Goal: Task Accomplishment & Management: Use online tool/utility

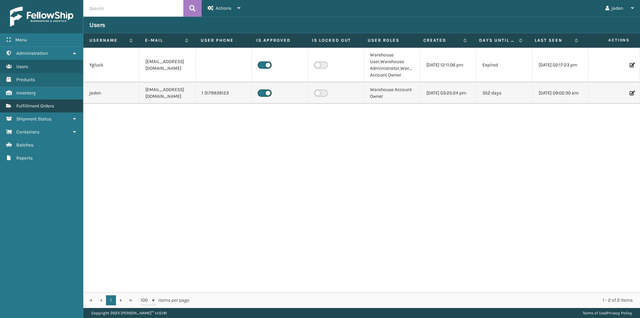
click at [22, 105] on span "Fulfillment Orders" at bounding box center [35, 106] width 38 height 6
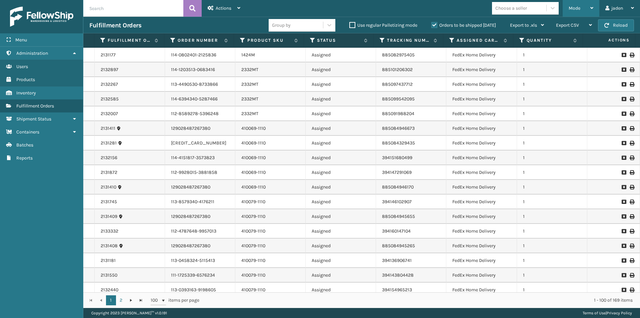
click at [581, 7] on div "Mode" at bounding box center [581, 8] width 25 height 17
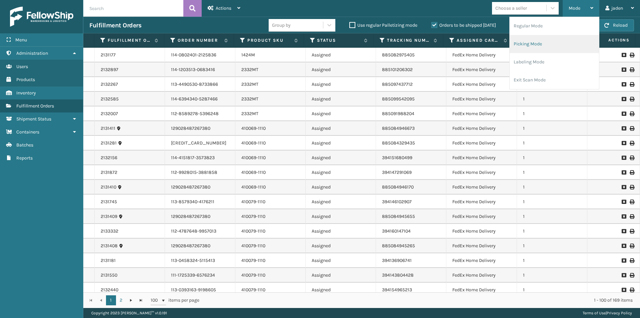
click at [543, 43] on li "Picking Mode" at bounding box center [554, 44] width 89 height 18
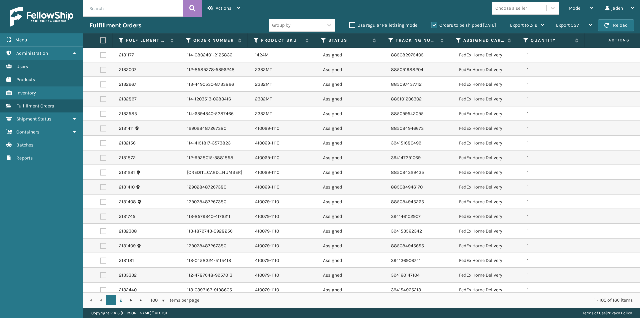
click at [433, 24] on label "Orders to be shipped [DATE]" at bounding box center [463, 25] width 65 height 6
click at [432, 24] on input "Orders to be shipped [DATE]" at bounding box center [431, 23] width 0 height 4
click at [579, 11] on div "Mode" at bounding box center [581, 8] width 25 height 17
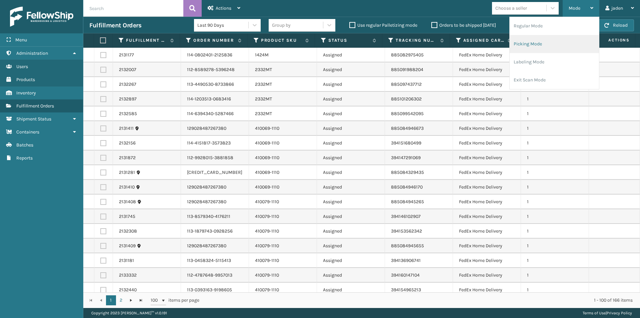
click at [544, 52] on li "Picking Mode" at bounding box center [554, 44] width 89 height 18
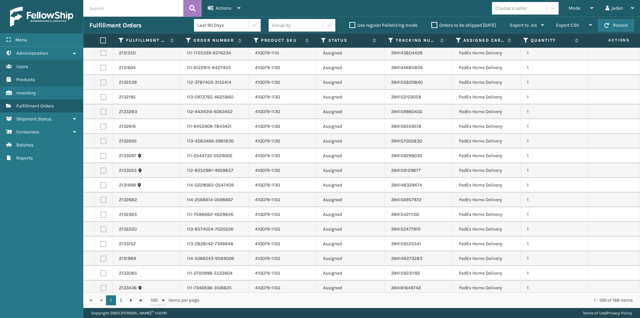
scroll to position [300, 0]
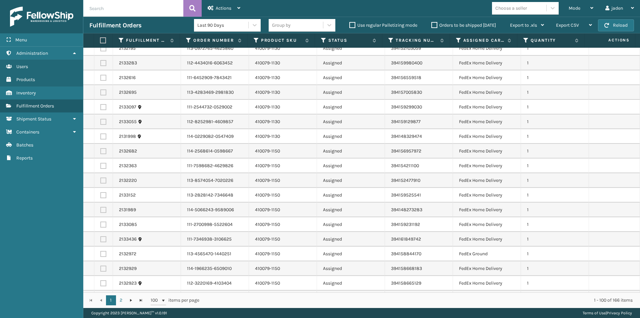
click at [100, 152] on label at bounding box center [103, 151] width 6 height 6
click at [100, 152] on input "checkbox" at bounding box center [100, 150] width 0 height 4
checkbox input "true"
click at [102, 166] on label at bounding box center [103, 166] width 6 height 6
click at [101, 166] on input "checkbox" at bounding box center [100, 165] width 0 height 4
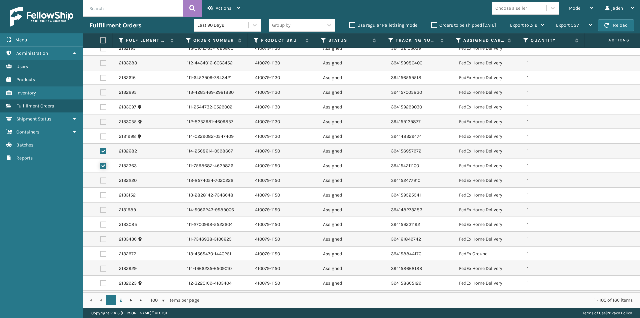
checkbox input "true"
click at [104, 178] on label at bounding box center [103, 180] width 6 height 6
click at [101, 178] on input "checkbox" at bounding box center [100, 179] width 0 height 4
checkbox input "true"
click at [102, 196] on label at bounding box center [103, 195] width 6 height 6
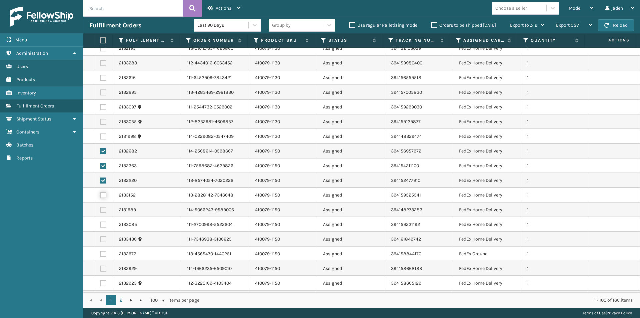
click at [101, 196] on input "checkbox" at bounding box center [100, 194] width 0 height 4
checkbox input "true"
click at [104, 210] on label at bounding box center [103, 210] width 6 height 6
click at [101, 210] on input "checkbox" at bounding box center [100, 209] width 0 height 4
checkbox input "true"
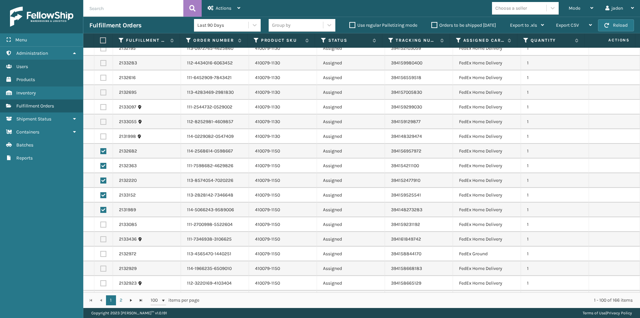
click at [104, 223] on label at bounding box center [103, 224] width 6 height 6
click at [101, 223] on input "checkbox" at bounding box center [100, 223] width 0 height 4
checkbox input "true"
click at [104, 238] on label at bounding box center [103, 239] width 6 height 6
click at [101, 238] on input "checkbox" at bounding box center [100, 238] width 0 height 4
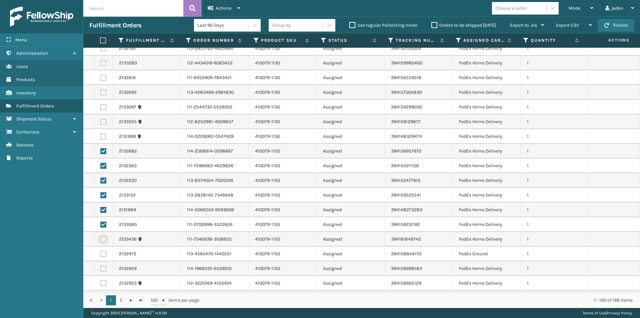
checkbox input "true"
click at [105, 253] on label at bounding box center [103, 254] width 6 height 6
click at [101, 253] on input "checkbox" at bounding box center [100, 253] width 0 height 4
checkbox input "true"
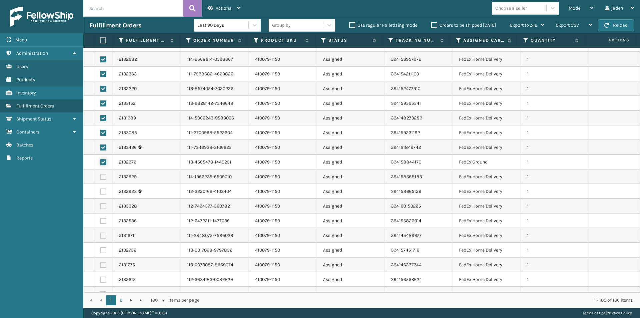
scroll to position [433, 0]
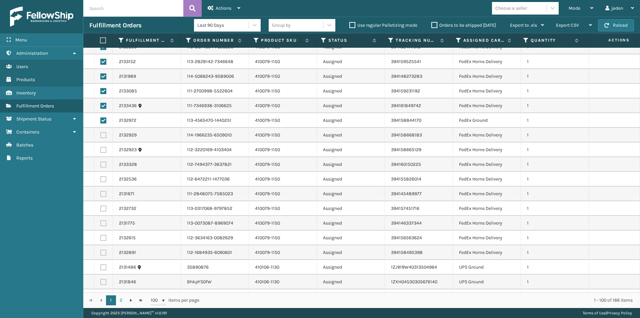
click at [101, 136] on label at bounding box center [103, 135] width 6 height 6
click at [101, 136] on input "checkbox" at bounding box center [100, 134] width 0 height 4
checkbox input "true"
click at [101, 147] on label at bounding box center [103, 150] width 6 height 6
click at [101, 147] on input "checkbox" at bounding box center [100, 149] width 0 height 4
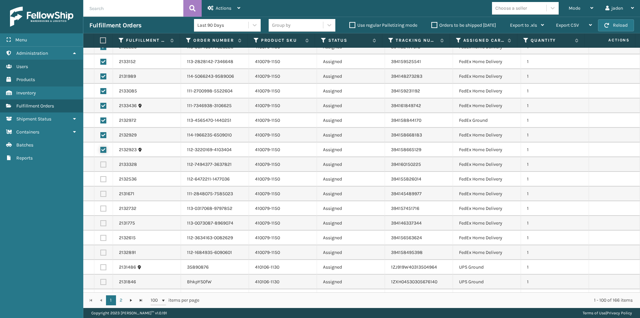
checkbox input "true"
click at [102, 165] on label at bounding box center [103, 164] width 6 height 6
click at [101, 165] on input "checkbox" at bounding box center [100, 163] width 0 height 4
checkbox input "true"
click at [101, 178] on label at bounding box center [103, 179] width 6 height 6
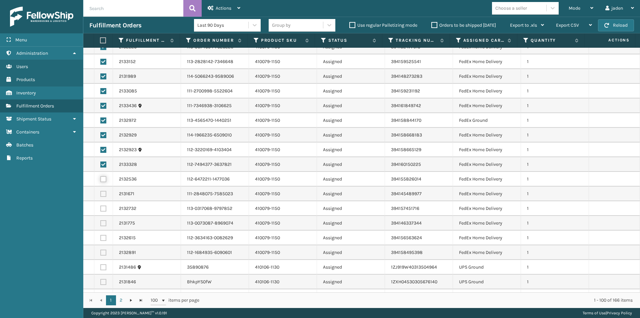
click at [101, 178] on input "checkbox" at bounding box center [100, 178] width 0 height 4
checkbox input "true"
click at [102, 194] on label at bounding box center [103, 194] width 6 height 6
click at [101, 194] on input "checkbox" at bounding box center [100, 193] width 0 height 4
checkbox input "true"
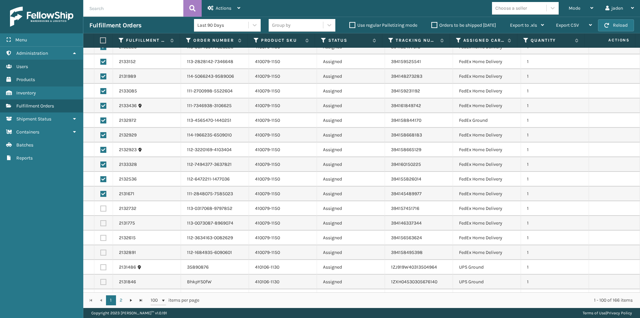
click at [104, 209] on label at bounding box center [103, 208] width 6 height 6
click at [101, 209] on input "checkbox" at bounding box center [100, 207] width 0 height 4
checkbox input "true"
click at [102, 223] on label at bounding box center [103, 223] width 6 height 6
click at [101, 223] on input "checkbox" at bounding box center [100, 222] width 0 height 4
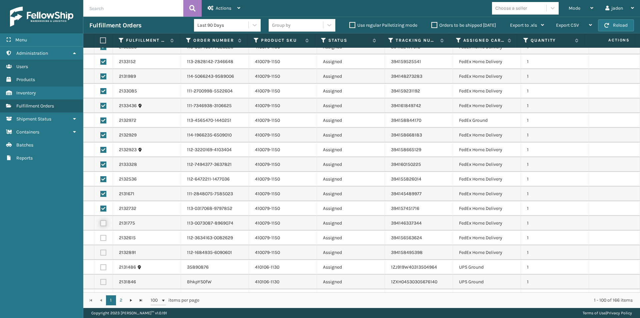
checkbox input "true"
click at [104, 239] on label at bounding box center [103, 238] width 6 height 6
click at [101, 239] on input "checkbox" at bounding box center [100, 237] width 0 height 4
checkbox input "true"
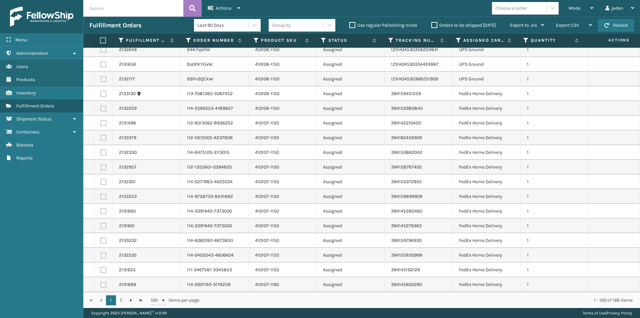
scroll to position [767, 0]
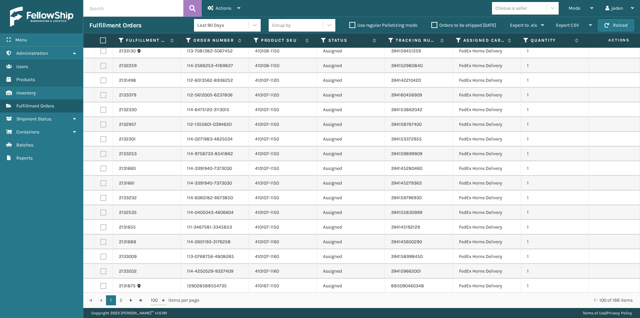
click at [101, 109] on label at bounding box center [103, 110] width 6 height 6
click at [101, 109] on input "checkbox" at bounding box center [100, 109] width 0 height 4
checkbox input "true"
click at [102, 122] on label at bounding box center [103, 124] width 6 height 6
click at [101, 122] on input "checkbox" at bounding box center [100, 123] width 0 height 4
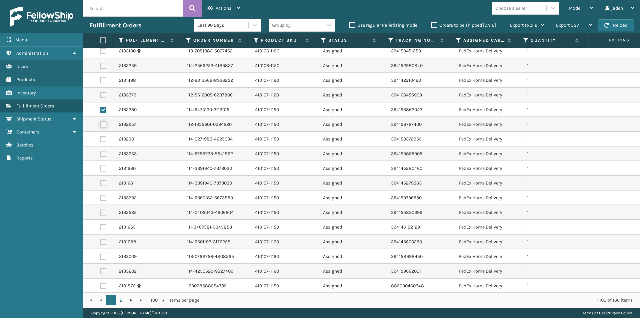
checkbox input "true"
drag, startPoint x: 104, startPoint y: 144, endPoint x: 103, endPoint y: 140, distance: 4.3
click at [104, 144] on td at bounding box center [103, 139] width 19 height 15
click at [103, 140] on label at bounding box center [103, 139] width 6 height 6
click at [101, 140] on input "checkbox" at bounding box center [100, 138] width 0 height 4
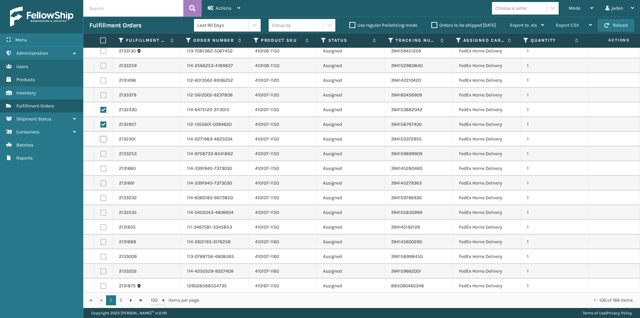
checkbox input "true"
click at [103, 153] on label at bounding box center [103, 154] width 6 height 6
click at [101, 153] on input "checkbox" at bounding box center [100, 153] width 0 height 4
checkbox input "true"
click at [103, 167] on label at bounding box center [103, 168] width 6 height 6
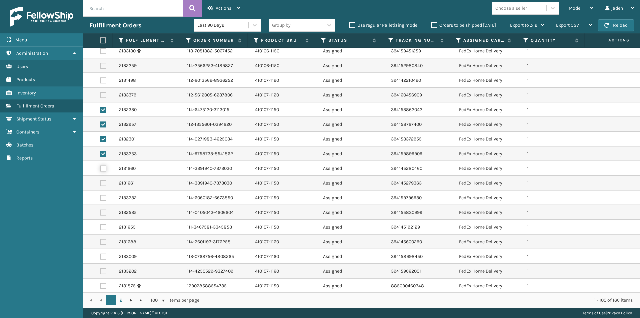
click at [101, 167] on input "checkbox" at bounding box center [100, 167] width 0 height 4
checkbox input "true"
click at [105, 180] on td at bounding box center [103, 183] width 19 height 15
click at [105, 196] on label at bounding box center [103, 198] width 6 height 6
click at [101, 196] on input "checkbox" at bounding box center [100, 197] width 0 height 4
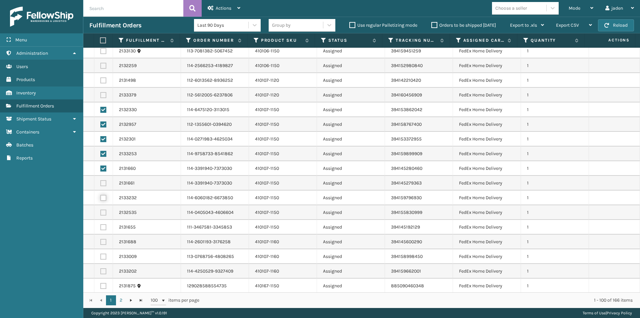
checkbox input "true"
click at [104, 185] on label at bounding box center [103, 183] width 6 height 6
click at [101, 184] on input "checkbox" at bounding box center [100, 182] width 0 height 4
checkbox input "true"
click at [103, 211] on label at bounding box center [103, 212] width 6 height 6
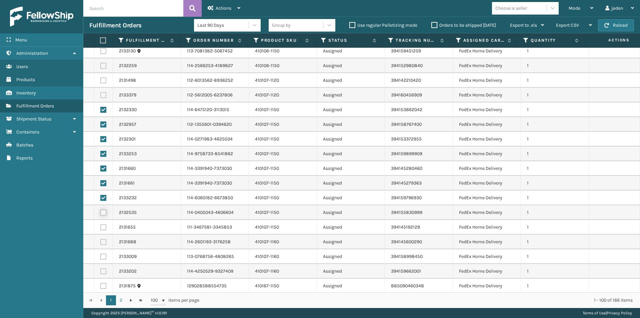
click at [101, 211] on input "checkbox" at bounding box center [100, 211] width 0 height 4
checkbox input "true"
click at [101, 229] on label at bounding box center [103, 227] width 6 height 6
click at [101, 228] on input "checkbox" at bounding box center [100, 226] width 0 height 4
checkbox input "true"
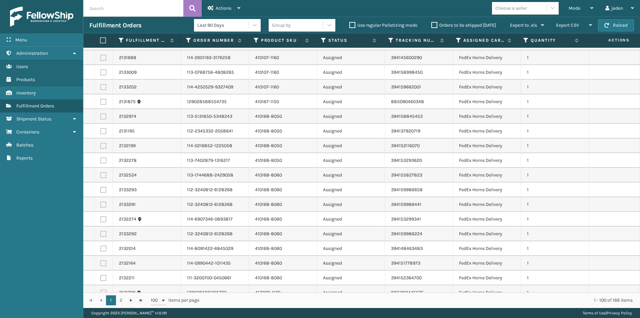
scroll to position [967, 0]
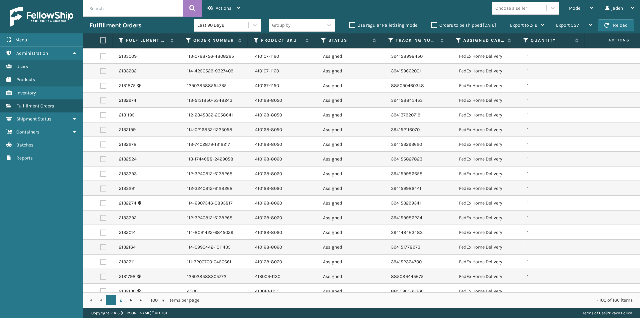
click at [102, 162] on td at bounding box center [103, 159] width 19 height 15
click at [103, 158] on label at bounding box center [103, 159] width 6 height 6
click at [101, 158] on input "checkbox" at bounding box center [100, 158] width 0 height 4
checkbox input "true"
click at [103, 177] on td at bounding box center [103, 173] width 19 height 15
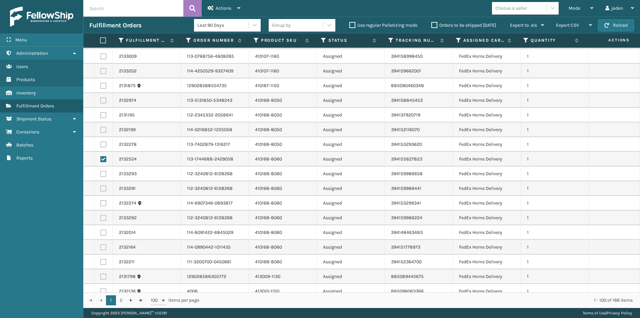
click at [102, 175] on label at bounding box center [103, 174] width 6 height 6
click at [101, 175] on input "checkbox" at bounding box center [100, 173] width 0 height 4
checkbox input "true"
click at [103, 188] on label at bounding box center [103, 188] width 6 height 6
click at [101, 188] on input "checkbox" at bounding box center [100, 187] width 0 height 4
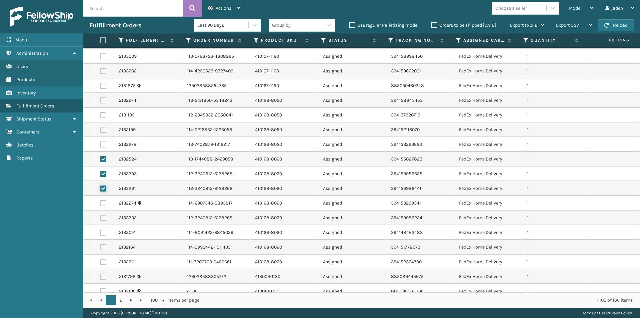
checkbox input "true"
click at [102, 204] on label at bounding box center [103, 203] width 6 height 6
click at [101, 204] on input "checkbox" at bounding box center [100, 202] width 0 height 4
checkbox input "true"
drag, startPoint x: 103, startPoint y: 219, endPoint x: 101, endPoint y: 228, distance: 9.4
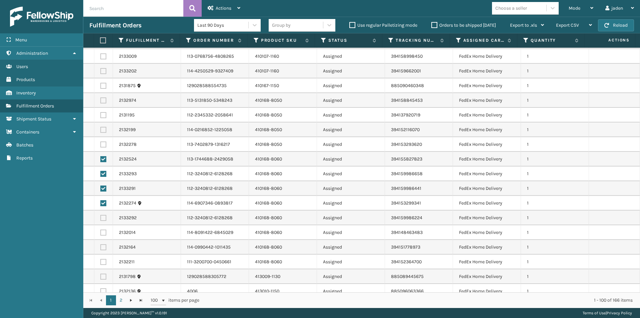
click at [102, 219] on label at bounding box center [103, 218] width 6 height 6
click at [101, 219] on input "checkbox" at bounding box center [100, 217] width 0 height 4
checkbox input "true"
click at [101, 232] on label at bounding box center [103, 232] width 6 height 6
click at [101, 232] on input "checkbox" at bounding box center [100, 231] width 0 height 4
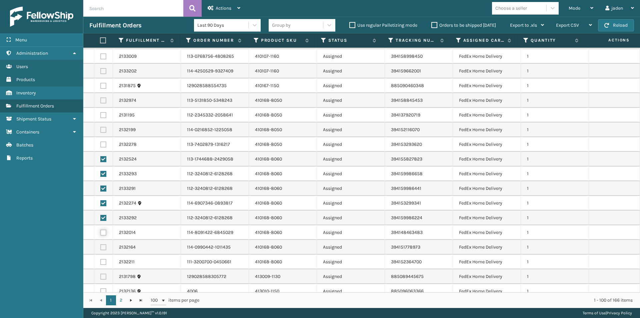
checkbox input "true"
click at [103, 245] on label at bounding box center [103, 247] width 6 height 6
click at [101, 245] on input "checkbox" at bounding box center [100, 246] width 0 height 4
checkbox input "true"
click at [104, 261] on label at bounding box center [103, 262] width 6 height 6
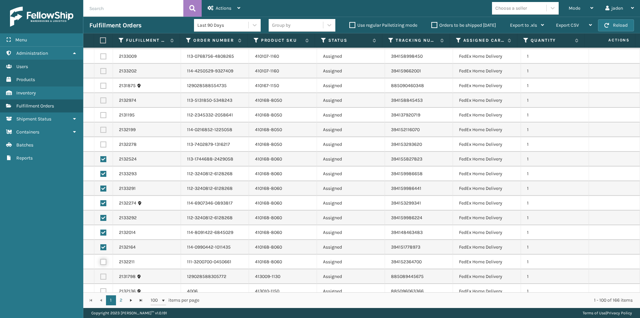
click at [101, 261] on input "checkbox" at bounding box center [100, 261] width 0 height 4
checkbox input "true"
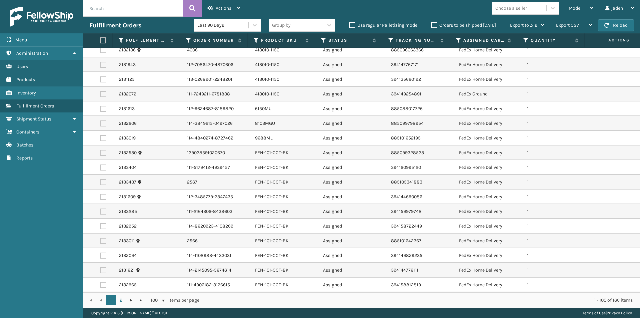
scroll to position [1222, 0]
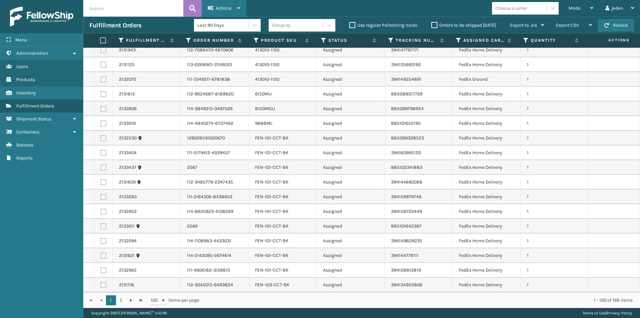
click at [216, 6] on span "Actions" at bounding box center [224, 8] width 16 height 6
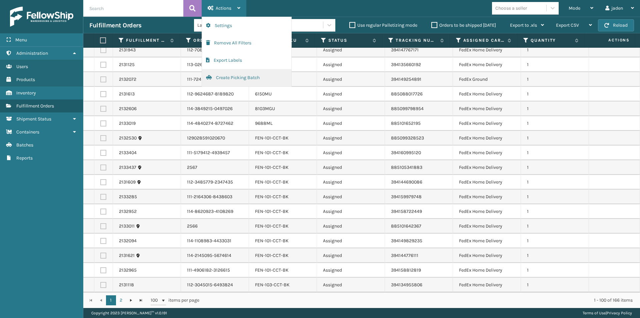
click at [220, 75] on button "Create Picking Batch" at bounding box center [246, 77] width 89 height 17
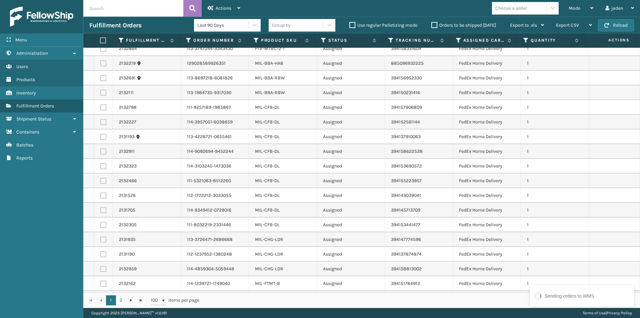
scroll to position [1033, 0]
click at [103, 108] on label at bounding box center [103, 107] width 6 height 6
click at [101, 108] on input "checkbox" at bounding box center [100, 106] width 0 height 4
checkbox input "true"
click at [103, 121] on label at bounding box center [103, 122] width 6 height 6
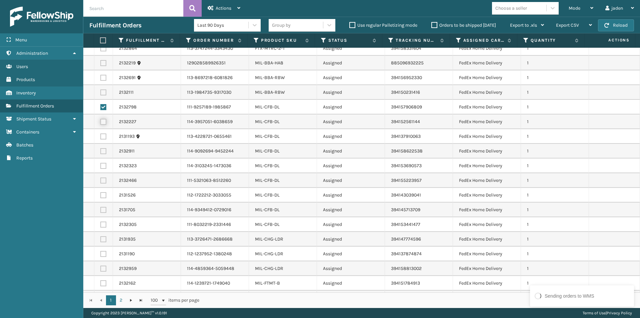
click at [101, 121] on input "checkbox" at bounding box center [100, 121] width 0 height 4
checkbox input "true"
click at [105, 140] on td at bounding box center [103, 136] width 19 height 15
click at [104, 136] on label at bounding box center [103, 136] width 6 height 6
click at [101, 136] on input "checkbox" at bounding box center [100, 135] width 0 height 4
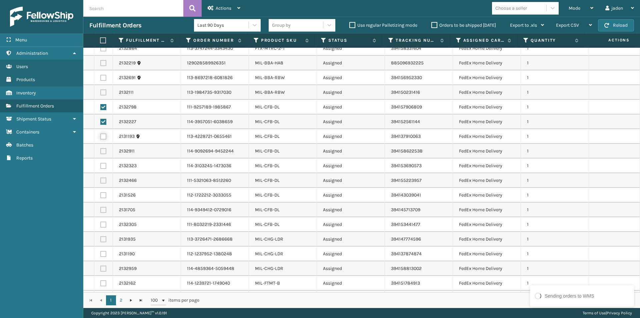
checkbox input "true"
click at [104, 151] on label at bounding box center [103, 151] width 6 height 6
click at [101, 151] on input "checkbox" at bounding box center [100, 150] width 0 height 4
checkbox input "true"
click at [102, 164] on label at bounding box center [103, 166] width 6 height 6
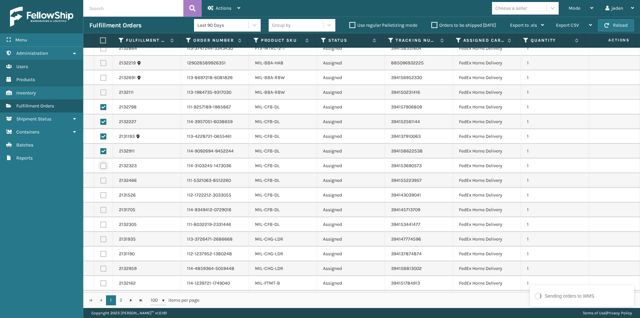
click at [101, 164] on input "checkbox" at bounding box center [100, 165] width 0 height 4
checkbox input "true"
drag, startPoint x: 104, startPoint y: 180, endPoint x: 104, endPoint y: 190, distance: 10.4
click at [104, 180] on label at bounding box center [103, 180] width 6 height 6
click at [101, 180] on input "checkbox" at bounding box center [100, 179] width 0 height 4
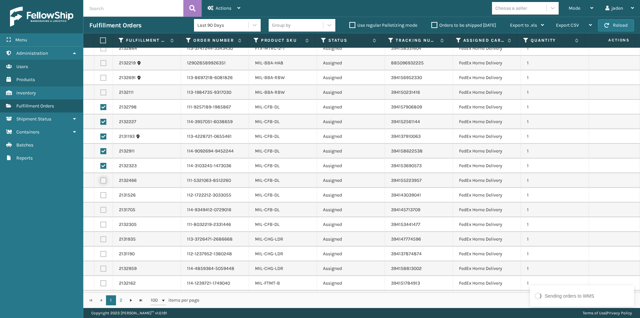
checkbox input "true"
drag, startPoint x: 104, startPoint y: 191, endPoint x: 102, endPoint y: 195, distance: 4.0
click at [102, 194] on td at bounding box center [103, 195] width 19 height 15
drag, startPoint x: 103, startPoint y: 210, endPoint x: 102, endPoint y: 200, distance: 10.4
click at [102, 210] on label at bounding box center [103, 210] width 6 height 6
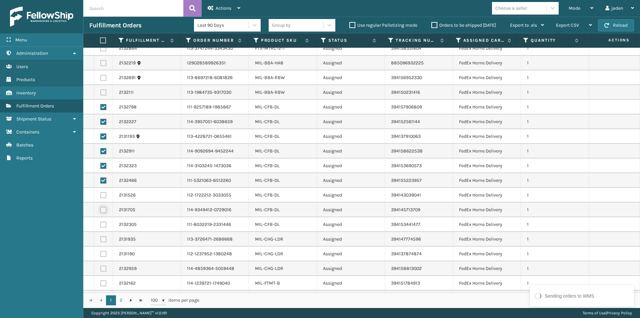
click at [101, 210] on input "checkbox" at bounding box center [100, 209] width 0 height 4
checkbox input "true"
click at [103, 194] on label at bounding box center [103, 195] width 6 height 6
click at [101, 194] on input "checkbox" at bounding box center [100, 194] width 0 height 4
checkbox input "true"
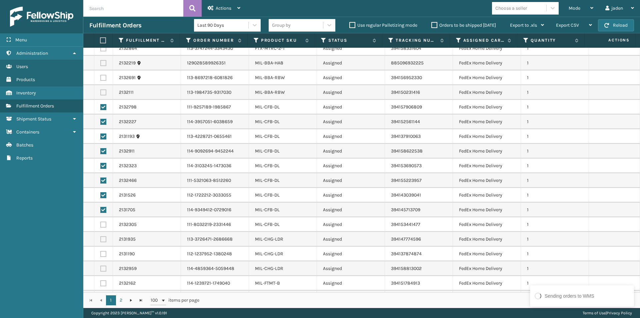
click at [102, 223] on label at bounding box center [103, 224] width 6 height 6
click at [101, 223] on input "checkbox" at bounding box center [100, 223] width 0 height 4
checkbox input "true"
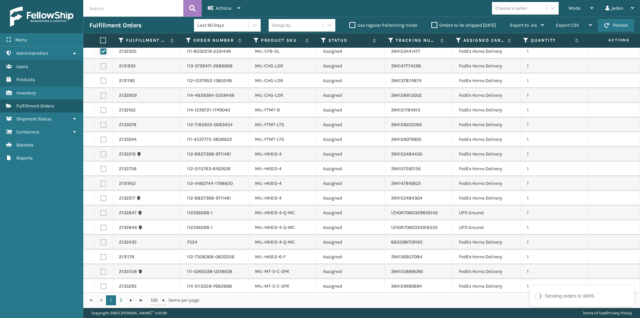
scroll to position [1222, 0]
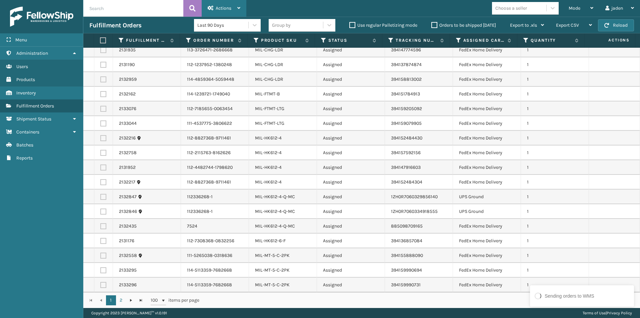
click at [215, 8] on div "Actions" at bounding box center [224, 8] width 33 height 17
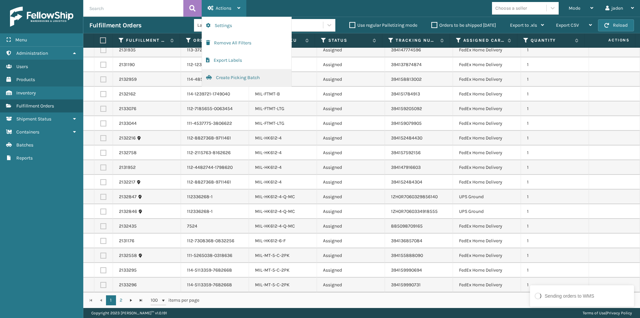
click at [235, 78] on button "Create Picking Batch" at bounding box center [246, 77] width 89 height 17
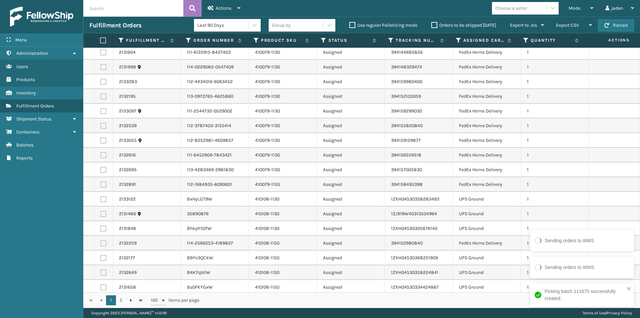
scroll to position [367, 0]
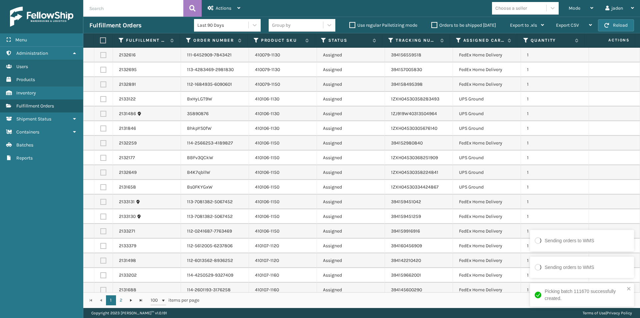
click at [103, 100] on label at bounding box center [103, 99] width 6 height 6
click at [101, 100] on input "checkbox" at bounding box center [100, 98] width 0 height 4
checkbox input "true"
drag, startPoint x: 103, startPoint y: 113, endPoint x: 103, endPoint y: 119, distance: 5.7
click at [103, 116] on label at bounding box center [103, 114] width 6 height 6
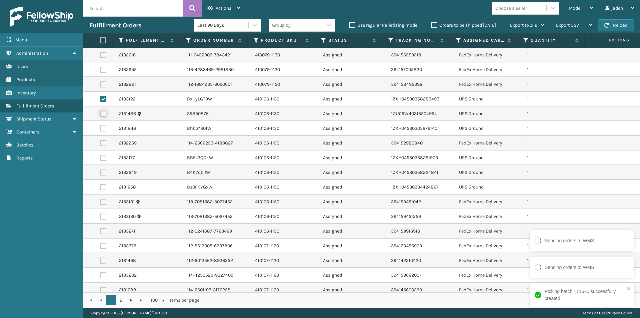
click at [101, 115] on input "checkbox" at bounding box center [100, 113] width 0 height 4
checkbox input "true"
click at [104, 126] on label at bounding box center [103, 128] width 6 height 6
click at [101, 126] on input "checkbox" at bounding box center [100, 127] width 0 height 4
checkbox input "true"
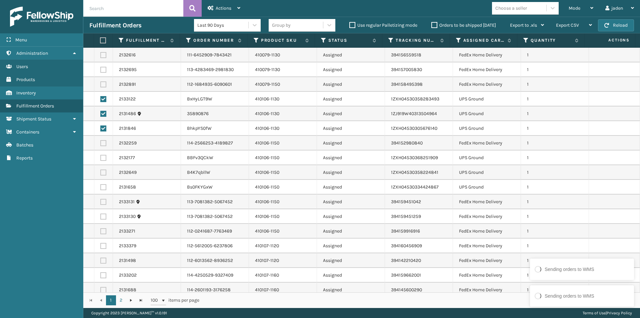
click at [103, 160] on label at bounding box center [103, 158] width 6 height 6
click at [101, 159] on input "checkbox" at bounding box center [100, 157] width 0 height 4
checkbox input "true"
click at [104, 187] on label at bounding box center [103, 187] width 6 height 6
click at [101, 187] on input "checkbox" at bounding box center [100, 186] width 0 height 4
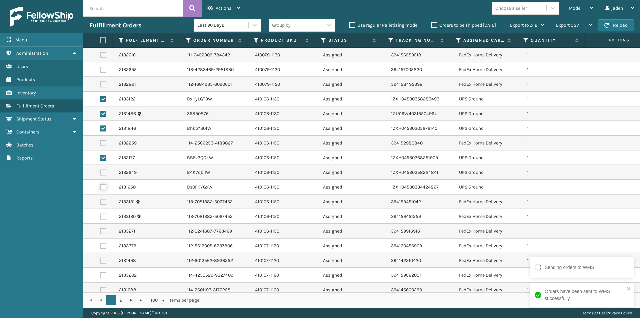
checkbox input "true"
click at [102, 172] on label at bounding box center [103, 172] width 6 height 6
click at [101, 172] on input "checkbox" at bounding box center [100, 171] width 0 height 4
checkbox input "true"
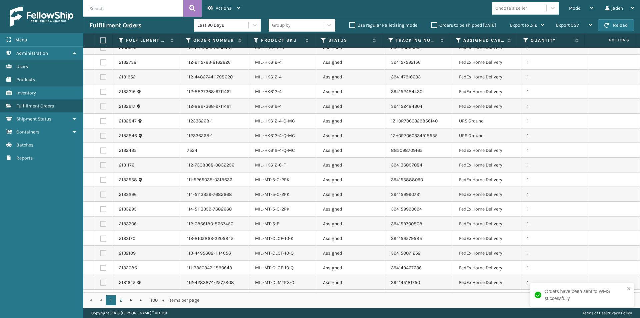
scroll to position [1167, 0]
click at [101, 120] on label at bounding box center [103, 120] width 6 height 6
click at [101, 120] on input "checkbox" at bounding box center [100, 119] width 0 height 4
checkbox input "true"
click at [102, 133] on label at bounding box center [103, 135] width 6 height 6
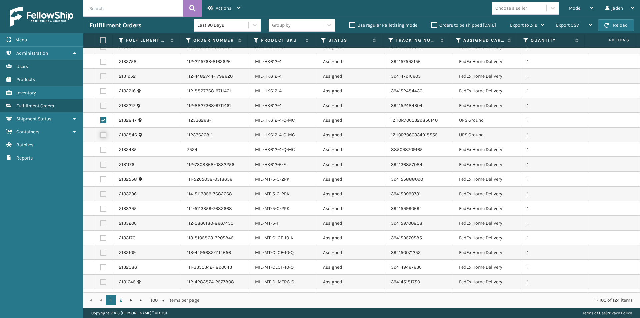
click at [101, 133] on input "checkbox" at bounding box center [100, 134] width 0 height 4
checkbox input "true"
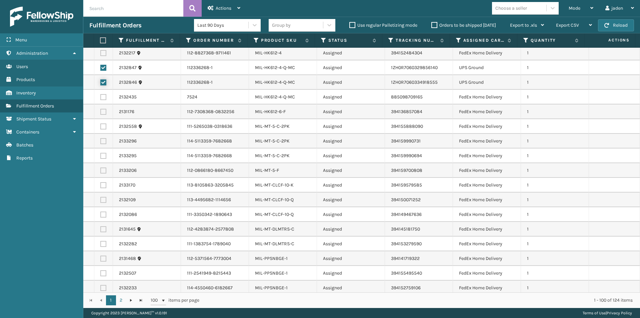
scroll to position [1222, 0]
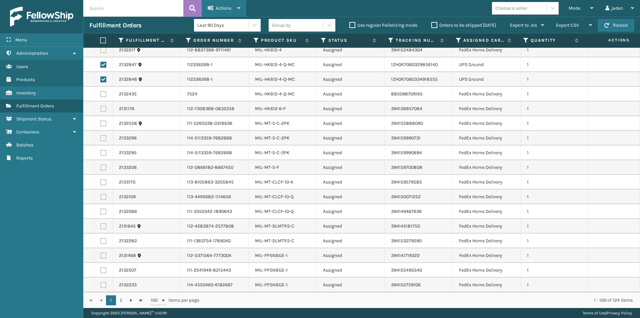
click at [234, 5] on div "Actions" at bounding box center [224, 8] width 33 height 17
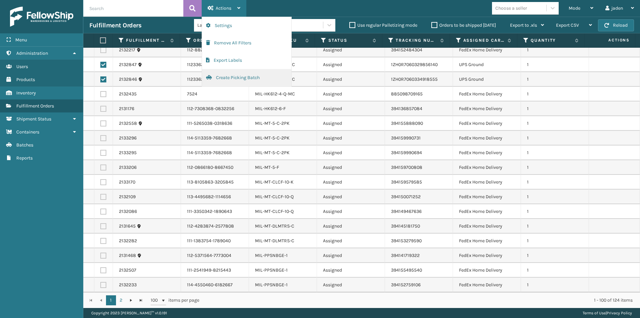
click at [232, 75] on button "Create Picking Batch" at bounding box center [246, 77] width 89 height 17
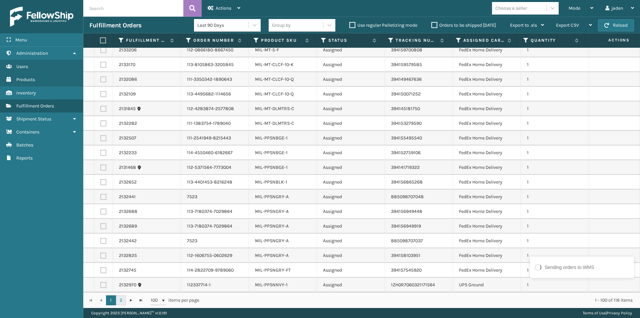
click at [122, 299] on link "2" at bounding box center [121, 300] width 10 height 10
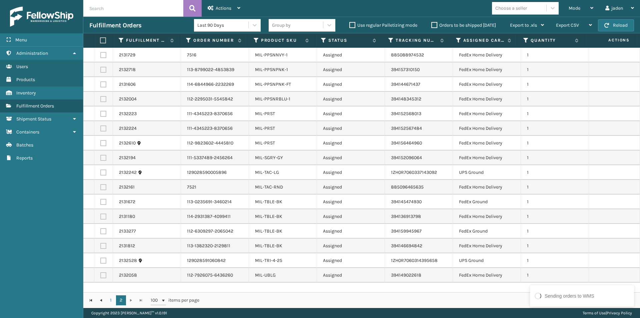
click at [101, 174] on label at bounding box center [103, 172] width 6 height 6
click at [101, 174] on input "checkbox" at bounding box center [100, 171] width 0 height 4
checkbox input "true"
click at [104, 260] on label at bounding box center [103, 260] width 6 height 6
click at [101, 260] on input "checkbox" at bounding box center [100, 259] width 0 height 4
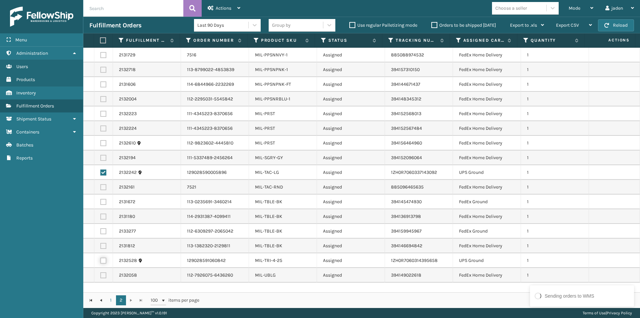
checkbox input "true"
click at [214, 7] on div "Actions" at bounding box center [224, 8] width 33 height 17
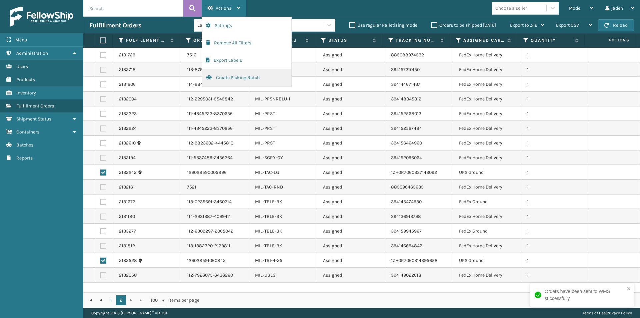
click at [224, 81] on button "Create Picking Batch" at bounding box center [246, 77] width 89 height 17
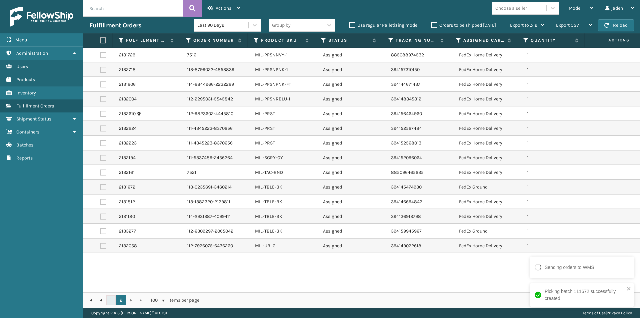
click at [109, 299] on link "1" at bounding box center [111, 300] width 10 height 10
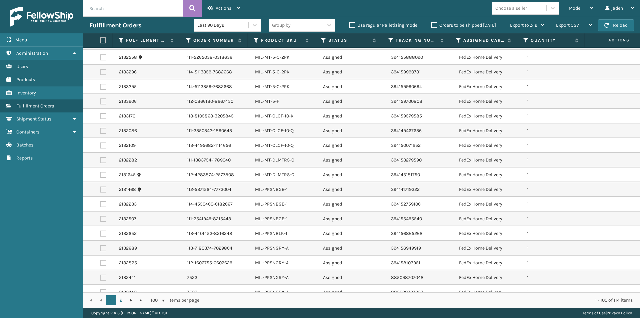
scroll to position [1222, 0]
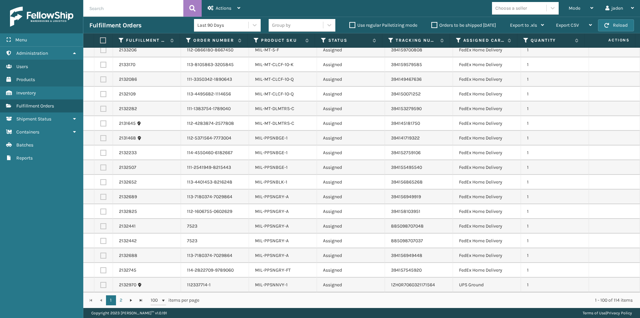
click at [101, 285] on label at bounding box center [103, 285] width 6 height 6
click at [101, 285] on input "checkbox" at bounding box center [100, 284] width 0 height 4
checkbox input "true"
click at [246, 6] on div "Actions Settings Remove All Filters Export Labels Create Picking Batch" at bounding box center [224, 8] width 45 height 17
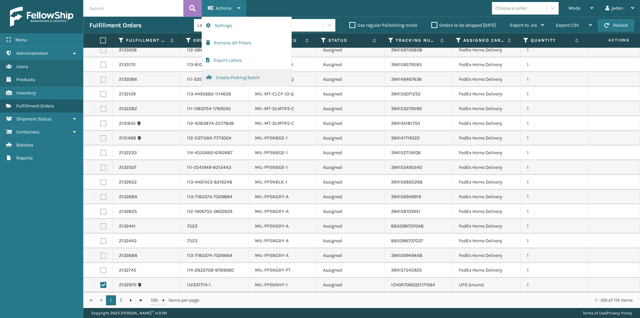
click at [241, 78] on button "Create Picking Batch" at bounding box center [246, 77] width 89 height 17
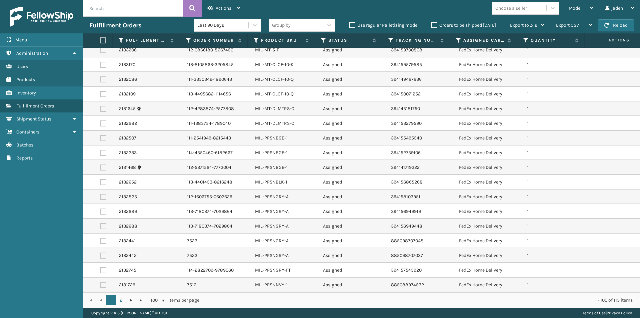
click at [104, 136] on label at bounding box center [103, 138] width 6 height 6
click at [101, 136] on input "checkbox" at bounding box center [100, 137] width 0 height 4
checkbox input "true"
click at [103, 153] on label at bounding box center [103, 153] width 6 height 6
click at [101, 153] on input "checkbox" at bounding box center [100, 152] width 0 height 4
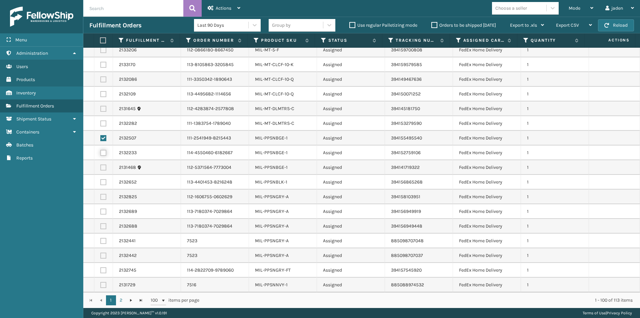
checkbox input "true"
click at [103, 166] on label at bounding box center [103, 167] width 6 height 6
click at [101, 166] on input "checkbox" at bounding box center [100, 166] width 0 height 4
checkbox input "true"
click at [103, 183] on label at bounding box center [103, 182] width 6 height 6
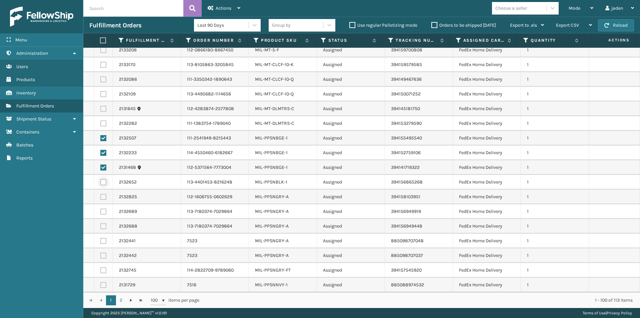
click at [101, 183] on input "checkbox" at bounding box center [100, 181] width 0 height 4
checkbox input "true"
click at [104, 198] on label at bounding box center [103, 197] width 6 height 6
click at [101, 198] on input "checkbox" at bounding box center [100, 196] width 0 height 4
checkbox input "true"
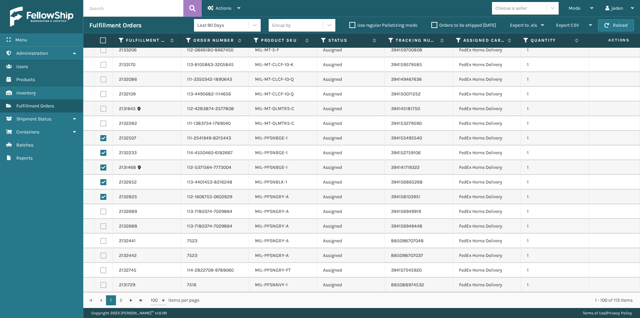
click at [103, 214] on label at bounding box center [103, 211] width 6 height 6
click at [101, 213] on input "checkbox" at bounding box center [100, 210] width 0 height 4
checkbox input "true"
click at [102, 224] on label at bounding box center [103, 226] width 6 height 6
click at [101, 224] on input "checkbox" at bounding box center [100, 225] width 0 height 4
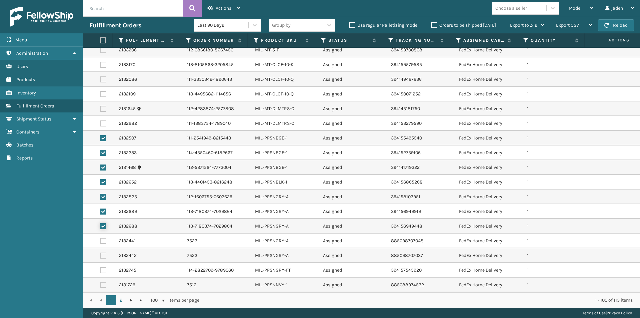
checkbox input "true"
click at [106, 242] on label at bounding box center [103, 241] width 6 height 6
click at [101, 242] on input "checkbox" at bounding box center [100, 240] width 0 height 4
checkbox input "true"
click at [102, 254] on label at bounding box center [103, 255] width 6 height 6
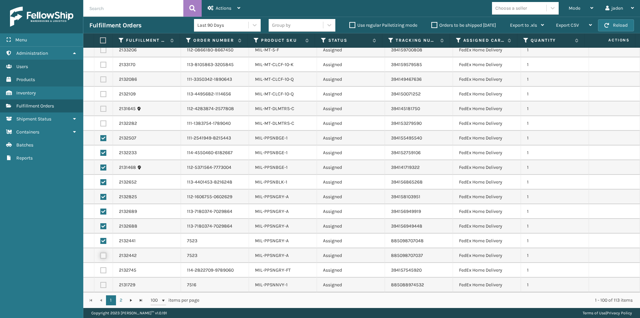
click at [101, 254] on input "checkbox" at bounding box center [100, 254] width 0 height 4
checkbox input "true"
click at [104, 266] on td at bounding box center [103, 270] width 19 height 15
click at [104, 269] on label at bounding box center [103, 270] width 6 height 6
click at [101, 269] on input "checkbox" at bounding box center [100, 269] width 0 height 4
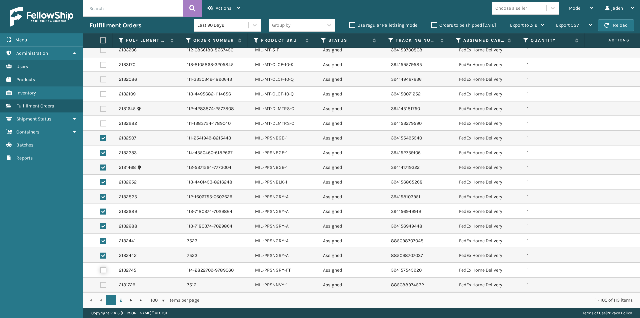
checkbox input "true"
click at [102, 290] on td at bounding box center [103, 284] width 19 height 15
click at [101, 286] on label at bounding box center [103, 285] width 6 height 6
click at [101, 286] on input "checkbox" at bounding box center [100, 284] width 0 height 4
checkbox input "true"
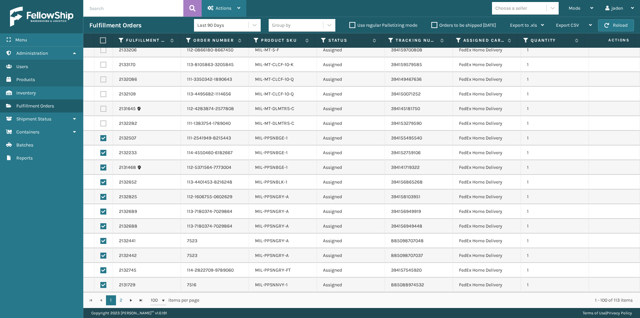
click at [225, 9] on span "Actions" at bounding box center [224, 8] width 16 height 6
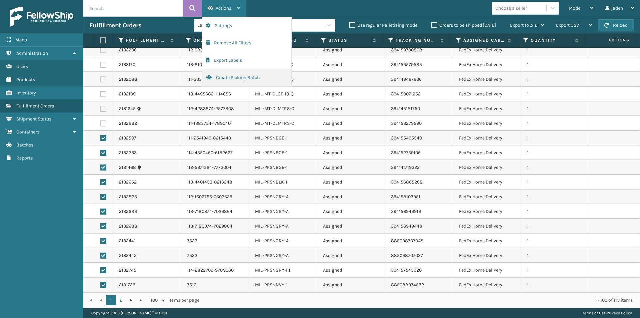
click at [225, 79] on button "Create Picking Batch" at bounding box center [246, 77] width 89 height 17
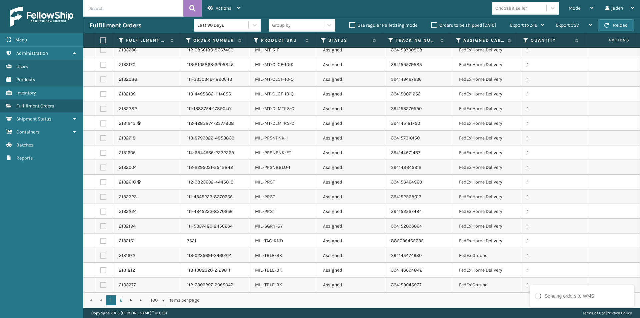
click at [101, 137] on label at bounding box center [103, 138] width 6 height 6
click at [101, 137] on input "checkbox" at bounding box center [100, 137] width 0 height 4
checkbox input "true"
click at [104, 152] on label at bounding box center [103, 153] width 6 height 6
click at [101, 152] on input "checkbox" at bounding box center [100, 152] width 0 height 4
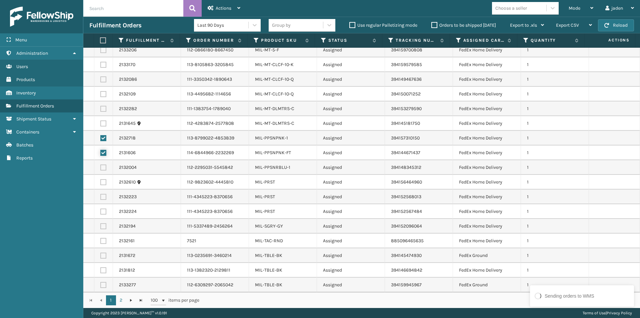
checkbox input "true"
click at [104, 165] on label at bounding box center [103, 167] width 6 height 6
click at [101, 165] on input "checkbox" at bounding box center [100, 166] width 0 height 4
checkbox input "true"
click at [234, 5] on div "Actions" at bounding box center [224, 8] width 33 height 17
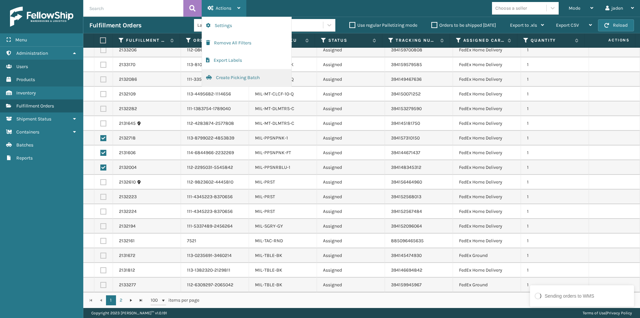
click at [251, 81] on button "Create Picking Batch" at bounding box center [246, 77] width 89 height 17
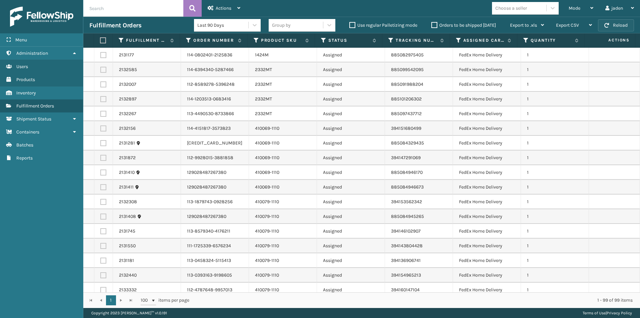
click at [608, 26] on span "button" at bounding box center [606, 25] width 5 height 5
